Goal: Information Seeking & Learning: Learn about a topic

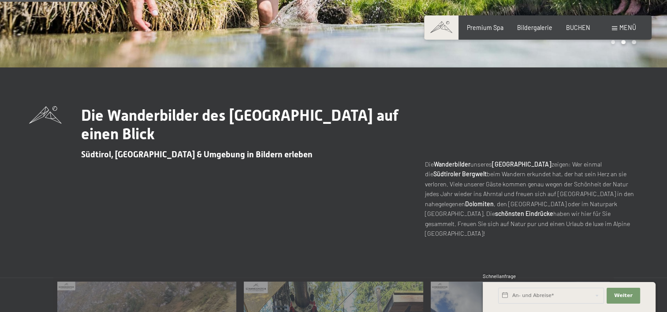
scroll to position [176, 0]
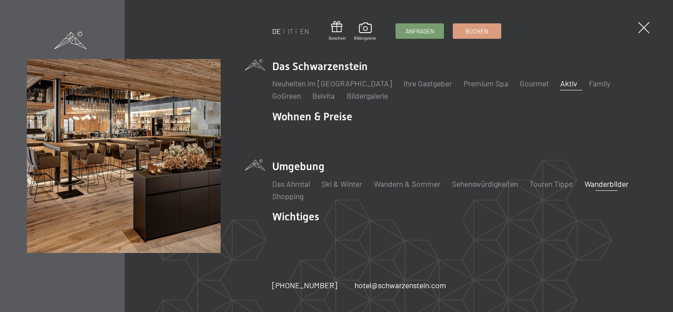
click at [560, 85] on link "Aktiv" at bounding box center [568, 83] width 17 height 10
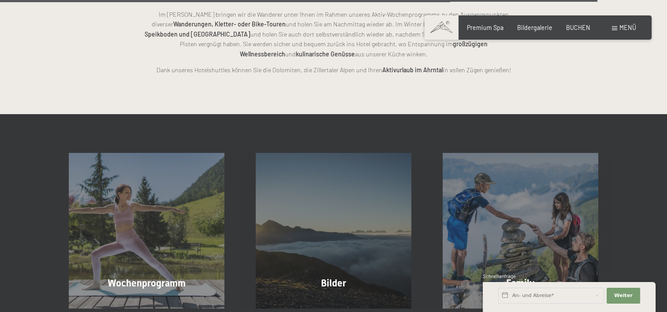
scroll to position [2027, 0]
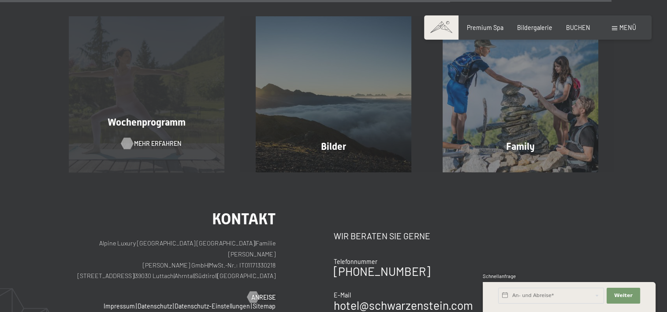
click at [153, 139] on span "Mehr erfahren" at bounding box center [157, 143] width 47 height 9
